Goal: Information Seeking & Learning: Learn about a topic

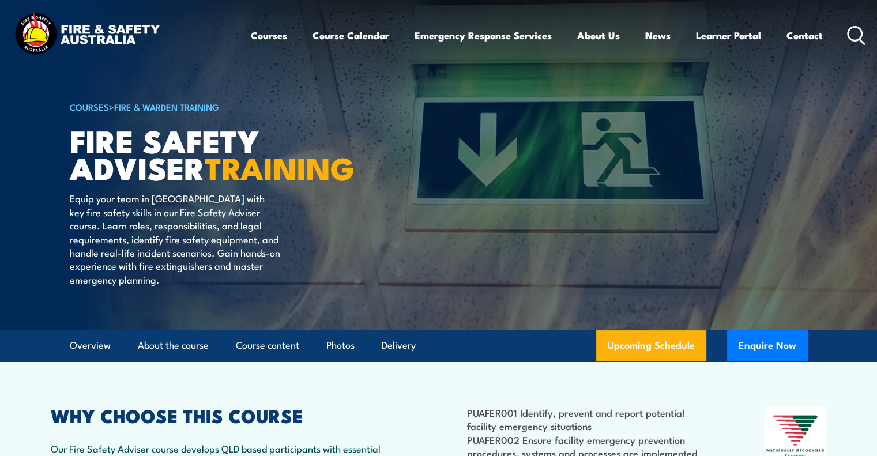
click at [861, 37] on icon at bounding box center [856, 35] width 18 height 19
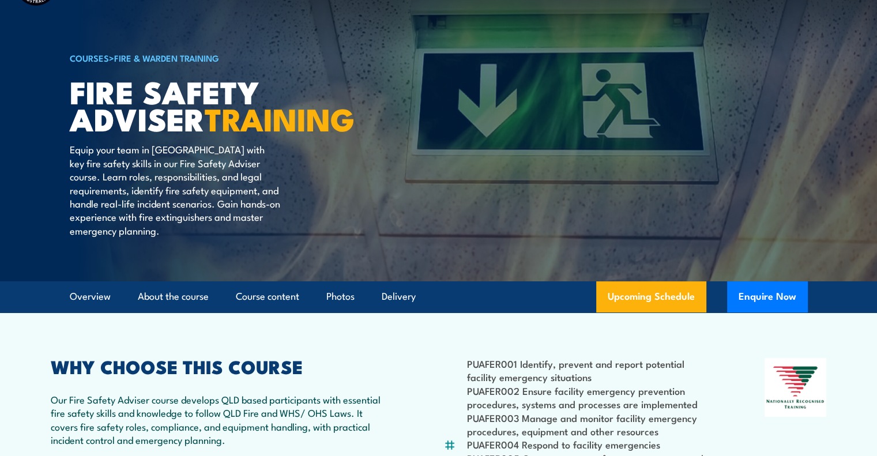
scroll to position [115, 0]
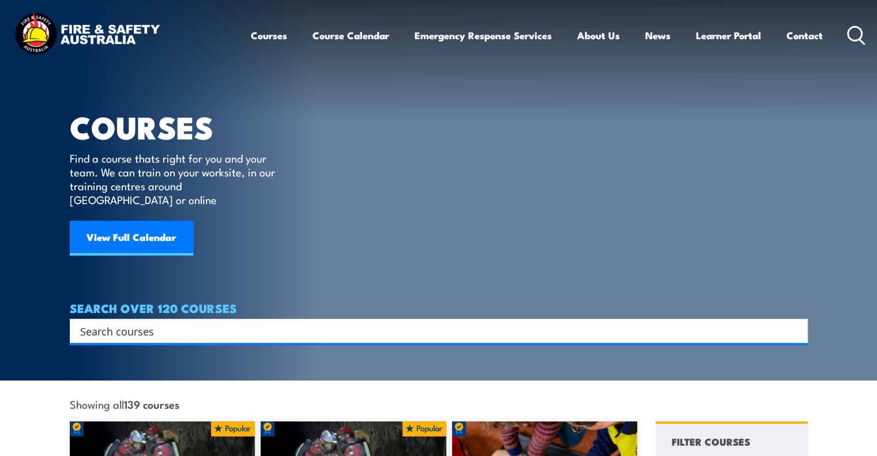
click at [164, 327] on div "Search" at bounding box center [439, 331] width 738 height 24
click at [173, 322] on input "Search input" at bounding box center [431, 330] width 702 height 17
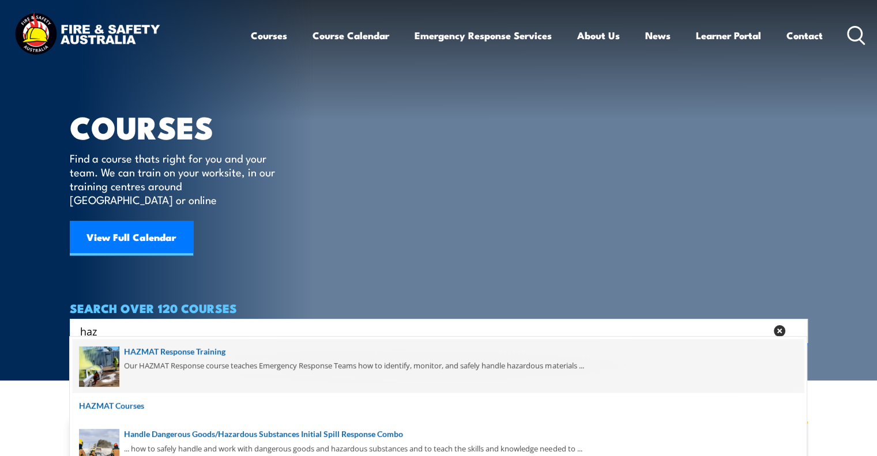
type input "haz"
click at [173, 352] on span at bounding box center [438, 366] width 731 height 54
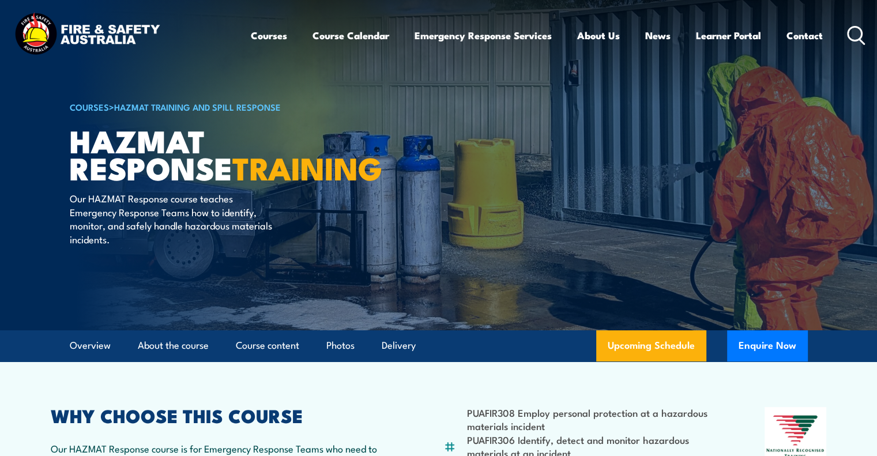
click at [852, 34] on icon at bounding box center [856, 35] width 18 height 19
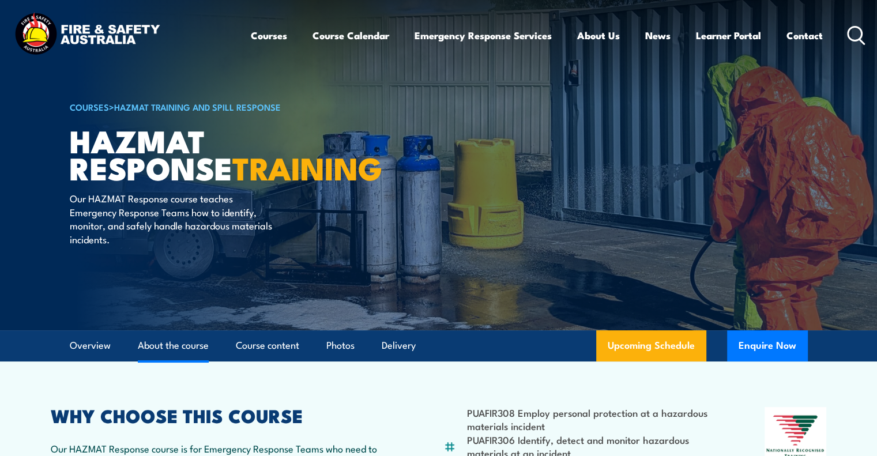
scroll to position [100, 0]
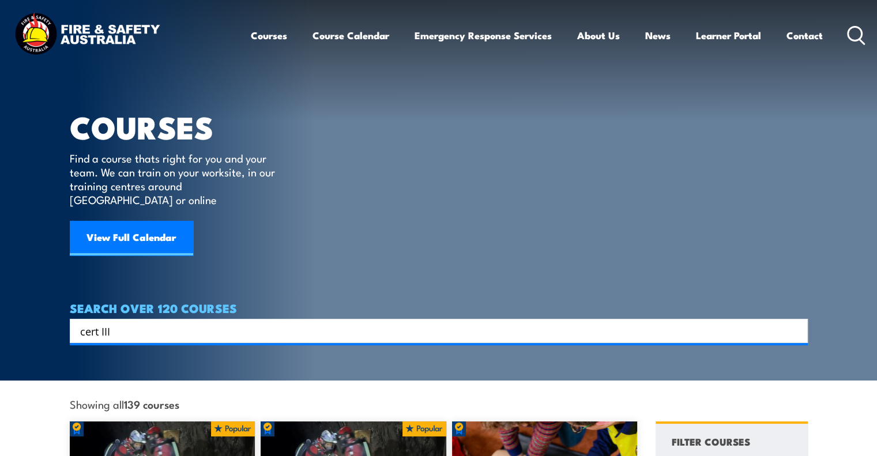
type input "cert III"
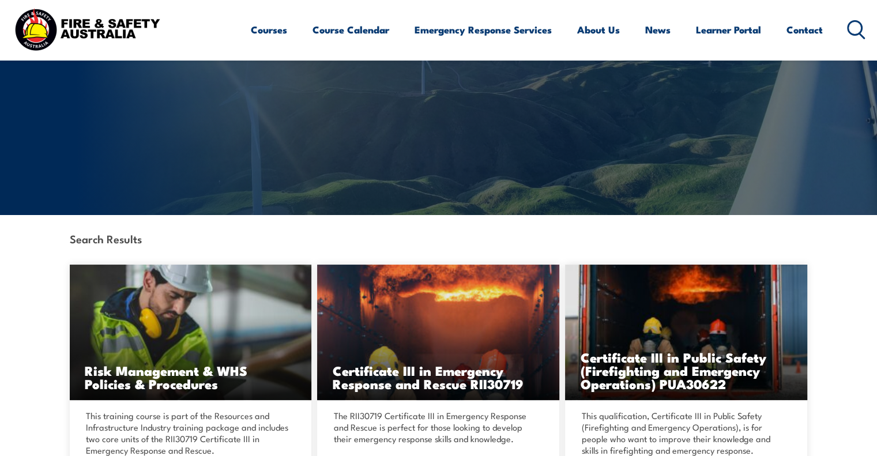
scroll to position [288, 0]
